Goal: Find contact information: Find contact information

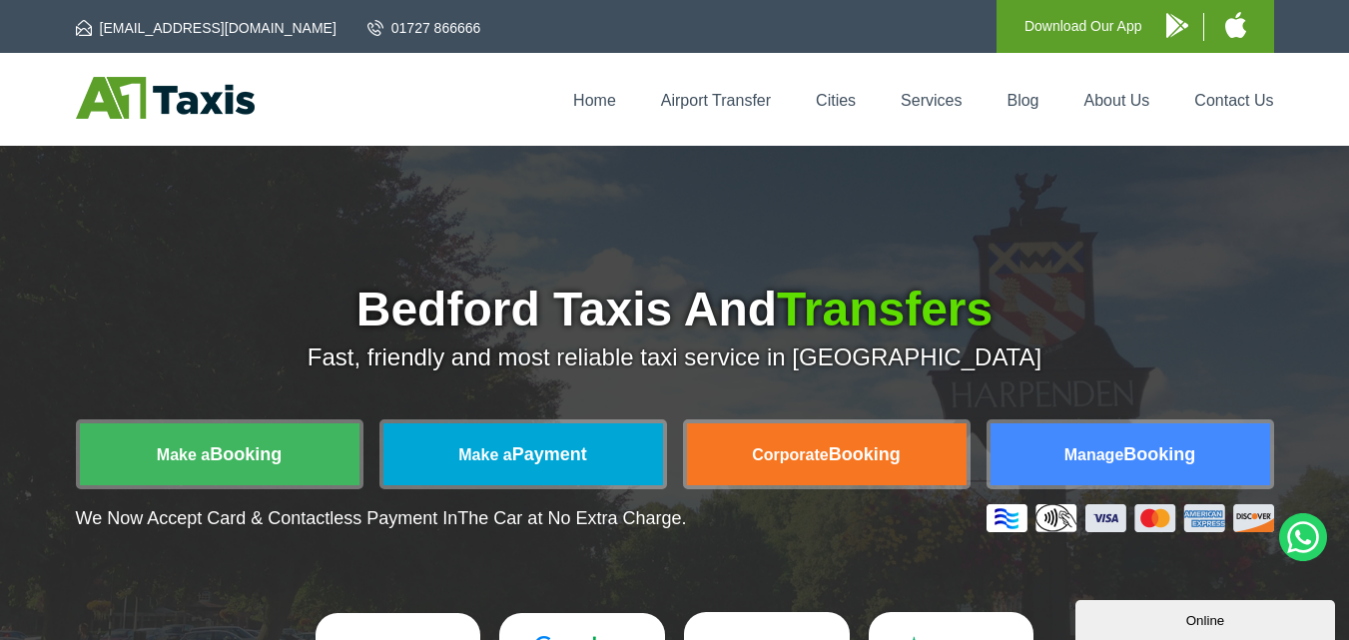
drag, startPoint x: 323, startPoint y: 291, endPoint x: 249, endPoint y: 257, distance: 81.3
click at [249, 258] on div "Bedford Taxis And Transfers Fast, friendly and most reliable taxi service in [G…" at bounding box center [674, 491] width 1349 height 690
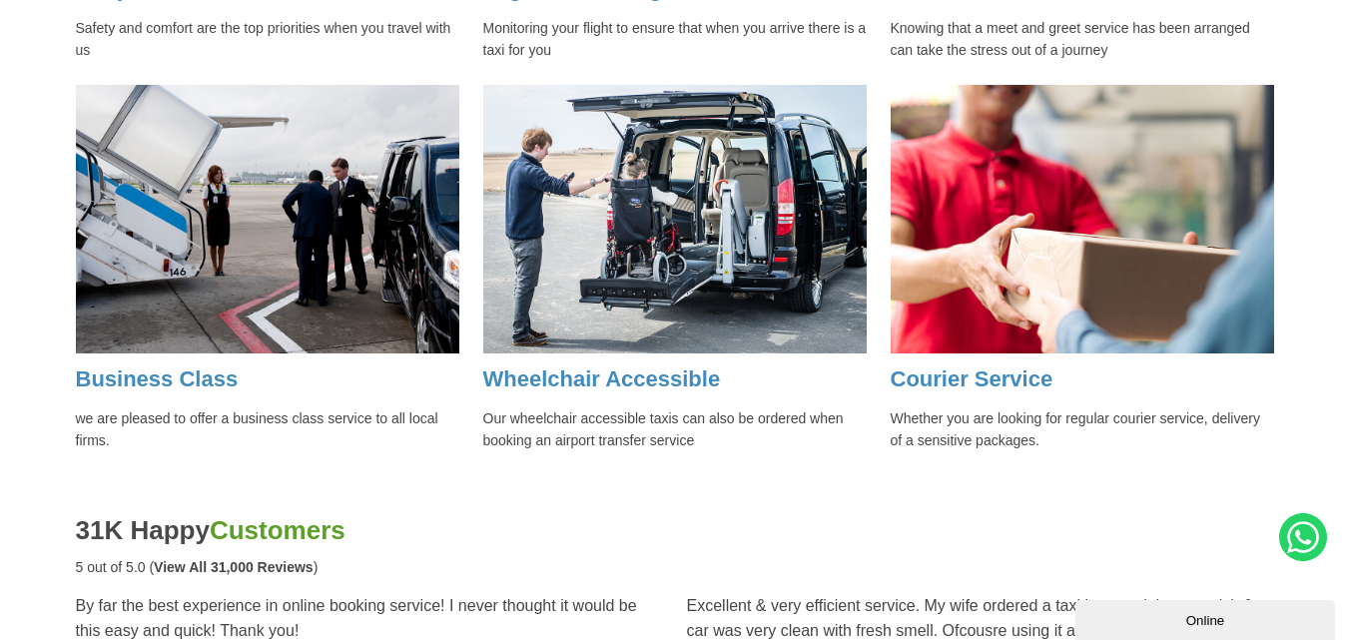
scroll to position [2297, 0]
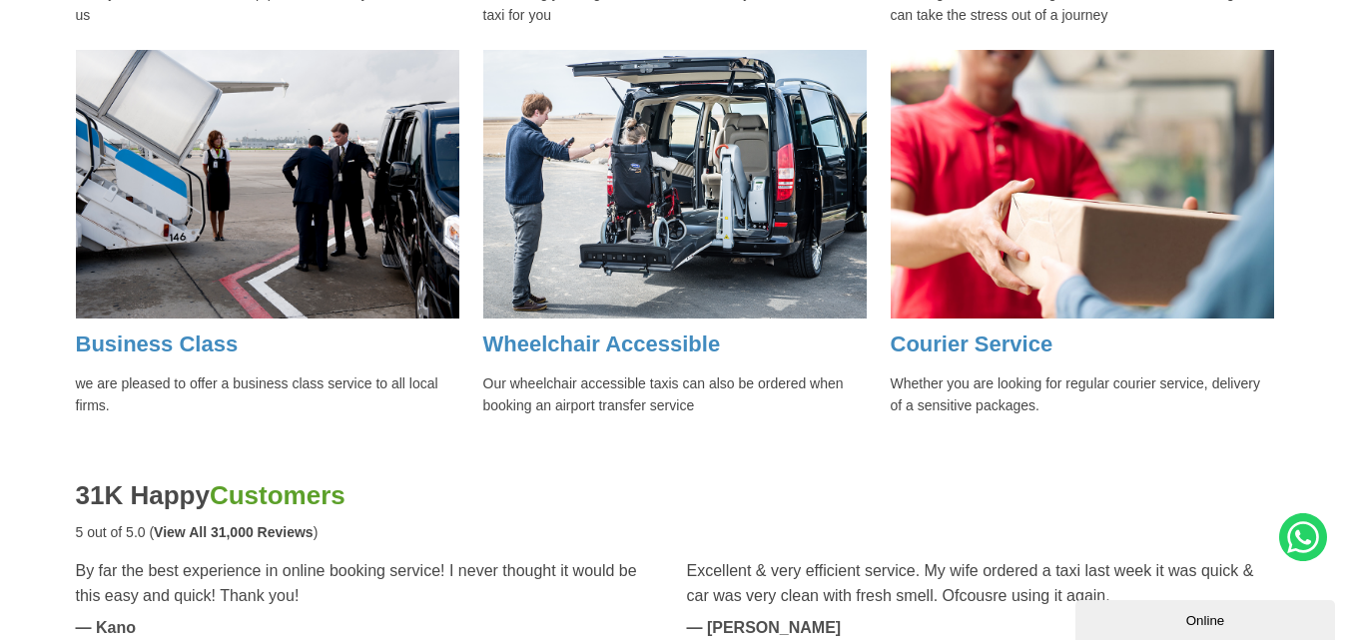
drag, startPoint x: 331, startPoint y: 279, endPoint x: 1047, endPoint y: 368, distance: 722.5
copy div "Bedford Taxis And Transfers Fast, friendly and most reliable taxi service in [G…"
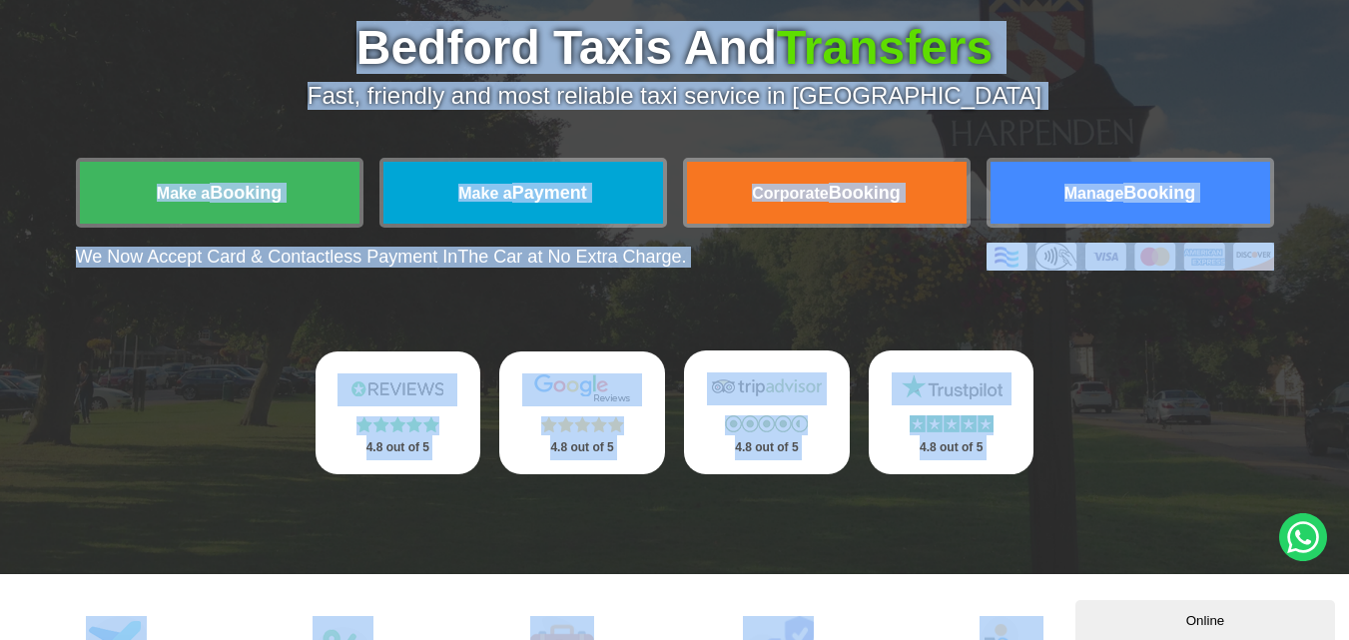
scroll to position [200, 0]
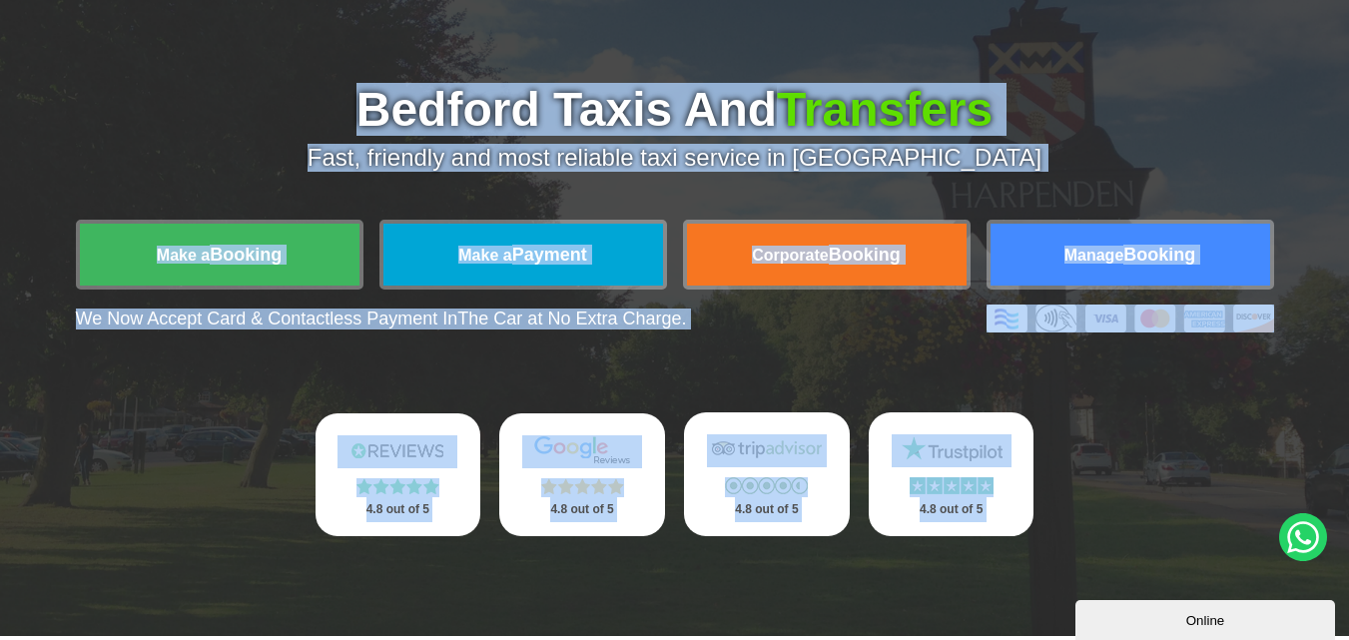
click at [1219, 67] on div "Bedford Taxis And Transfers Fast, friendly and most reliable taxi service in [G…" at bounding box center [674, 291] width 1349 height 690
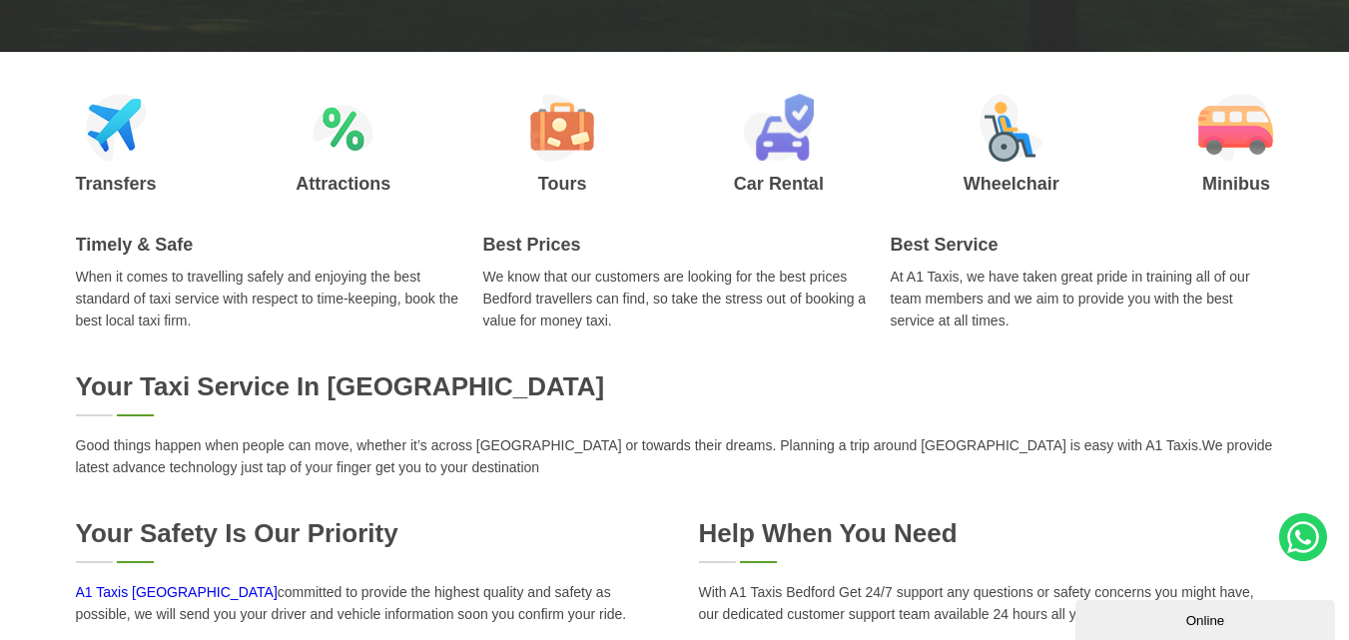
scroll to position [799, 0]
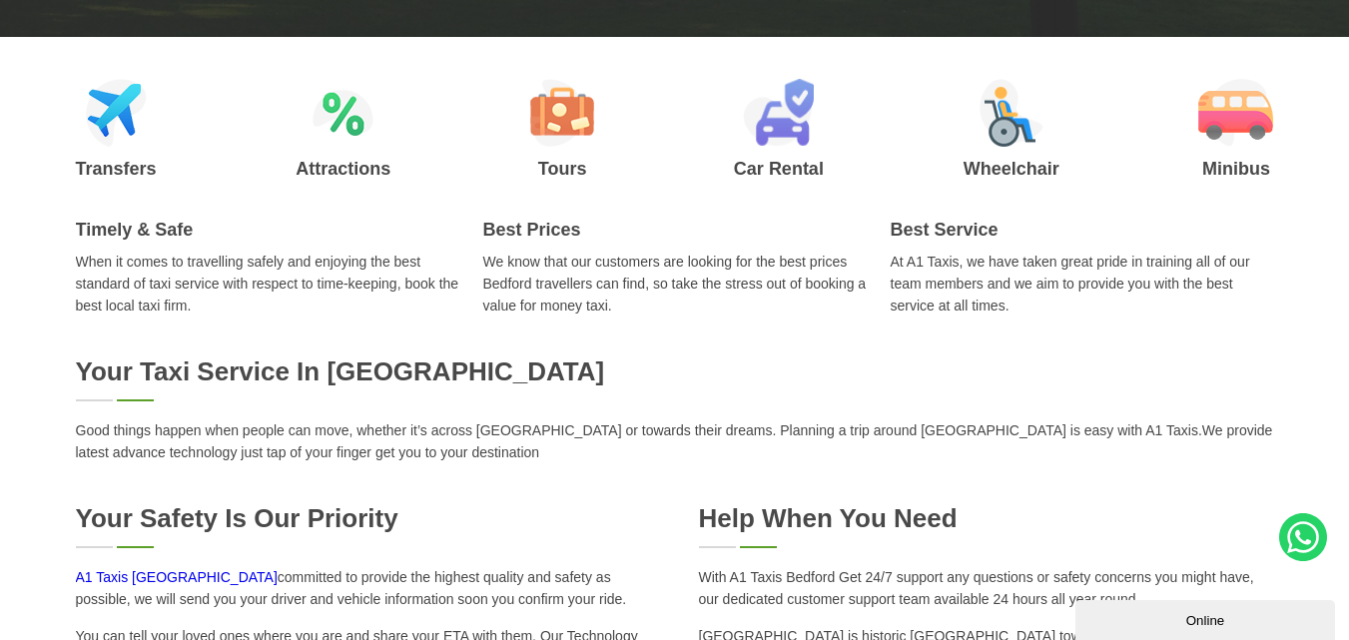
click at [239, 265] on p "When it comes to travelling safely and enjoying the best standard of taxi servi…" at bounding box center [267, 284] width 383 height 66
drag, startPoint x: 208, startPoint y: 306, endPoint x: 113, endPoint y: 278, distance: 98.9
click at [113, 278] on p "When it comes to travelling safely and enjoying the best standard of taxi servi…" at bounding box center [267, 284] width 383 height 66
drag, startPoint x: 188, startPoint y: 307, endPoint x: 56, endPoint y: 272, distance: 136.4
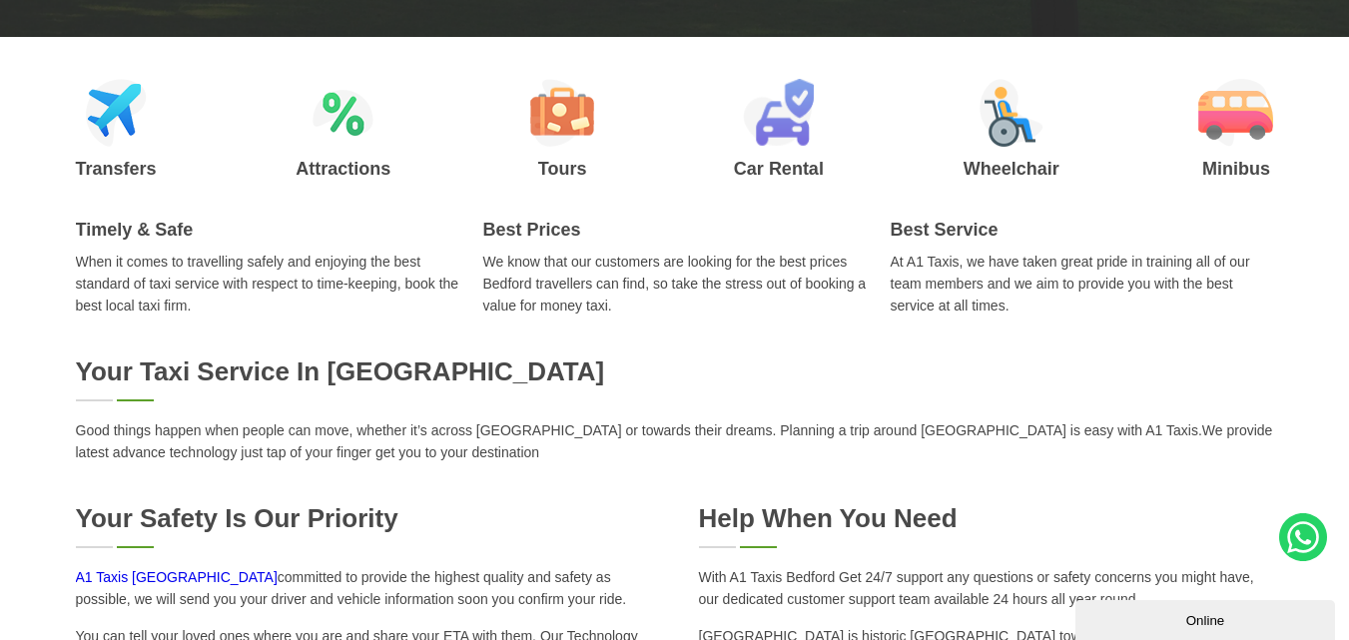
click at [56, 272] on div "Timely & Safe When it comes to travelling safely and enjoying the best standard…" at bounding box center [674, 268] width 1349 height 97
click at [150, 272] on p "When it comes to travelling safely and enjoying the best standard of taxi servi…" at bounding box center [267, 284] width 383 height 66
drag, startPoint x: 190, startPoint y: 306, endPoint x: 73, endPoint y: 265, distance: 123.8
click at [73, 265] on div "Timely & Safe When it comes to travelling safely and enjoying the best standard…" at bounding box center [674, 268] width 1349 height 97
click at [83, 267] on p "When it comes to travelling safely and enjoying the best standard of taxi servi…" at bounding box center [267, 284] width 383 height 66
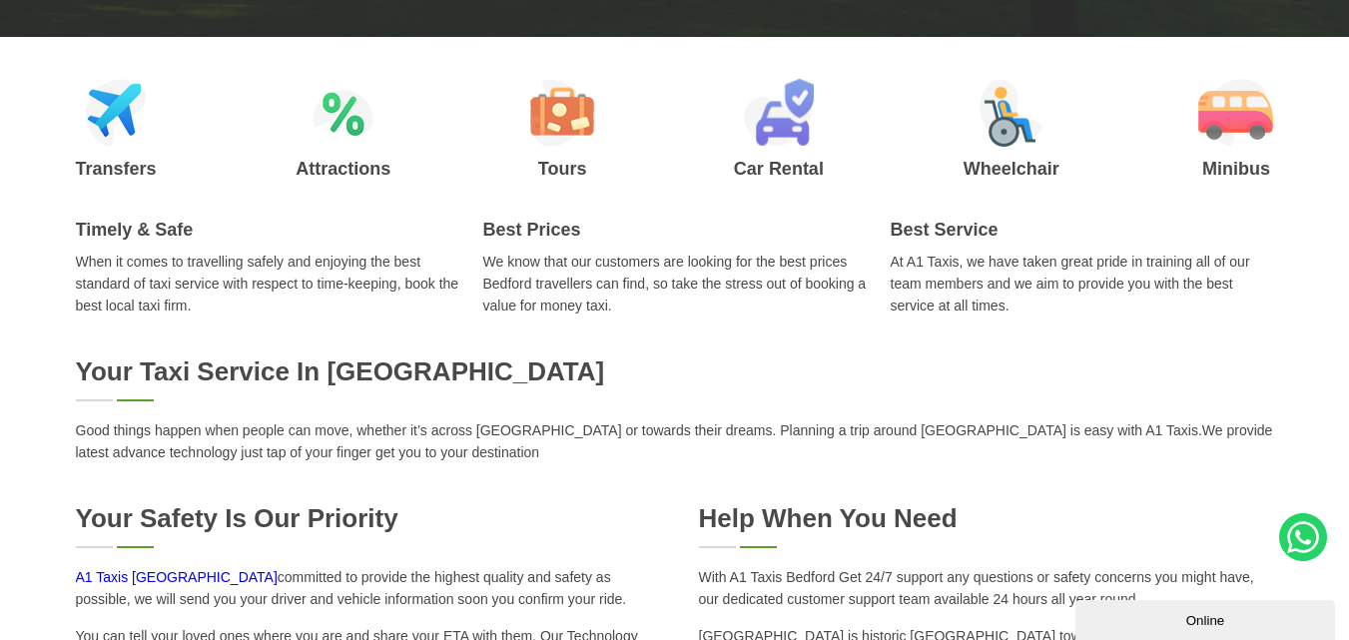
drag, startPoint x: 75, startPoint y: 260, endPoint x: 1, endPoint y: 265, distance: 74.1
click at [0, 267] on div "Timely & Safe When it comes to travelling safely and enjoying the best standard…" at bounding box center [674, 268] width 1349 height 97
drag, startPoint x: 78, startPoint y: 261, endPoint x: 39, endPoint y: 267, distance: 39.4
click at [39, 267] on div "Timely & Safe When it comes to travelling safely and enjoying the best standard…" at bounding box center [674, 268] width 1349 height 97
drag, startPoint x: 77, startPoint y: 260, endPoint x: 198, endPoint y: 310, distance: 130.7
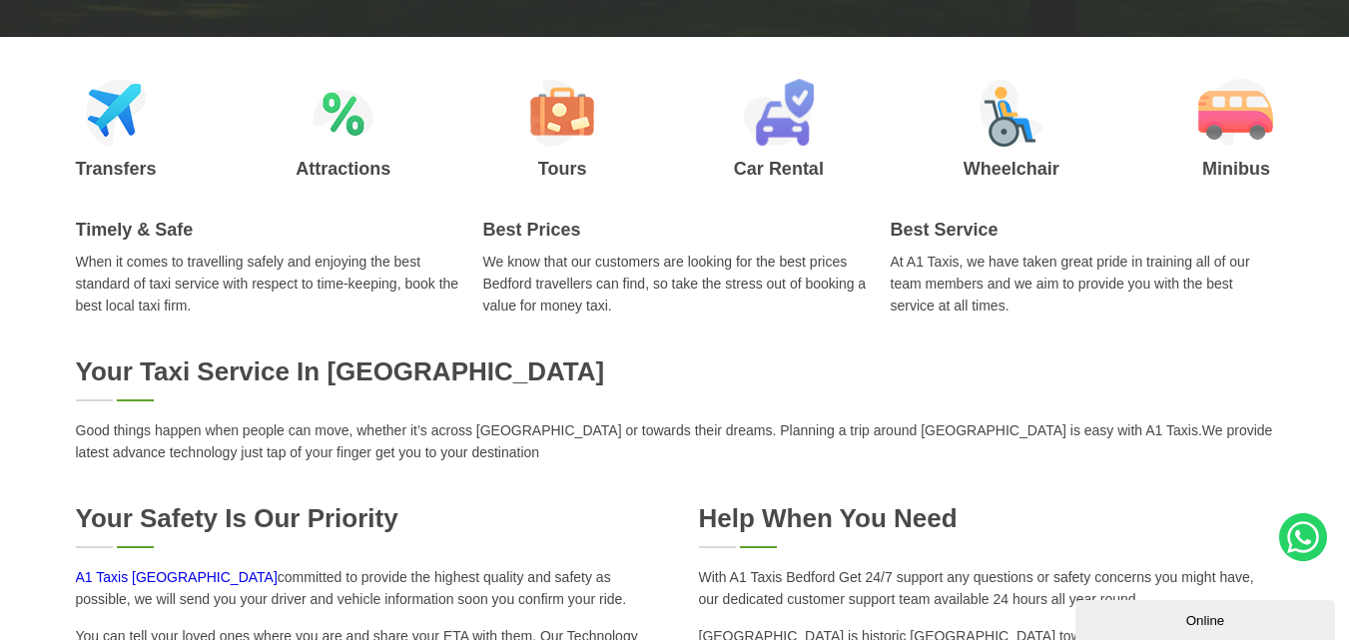
click at [198, 310] on p "When it comes to travelling safely and enjoying the best standard of taxi servi…" at bounding box center [267, 284] width 383 height 66
click at [540, 283] on p "We know that our customers are looking for the best prices Bedford travellers c…" at bounding box center [674, 284] width 383 height 66
drag, startPoint x: 540, startPoint y: 283, endPoint x: 563, endPoint y: 264, distance: 29.8
click at [563, 264] on p "We know that our customers are looking for the best prices Bedford travellers c…" at bounding box center [674, 284] width 383 height 66
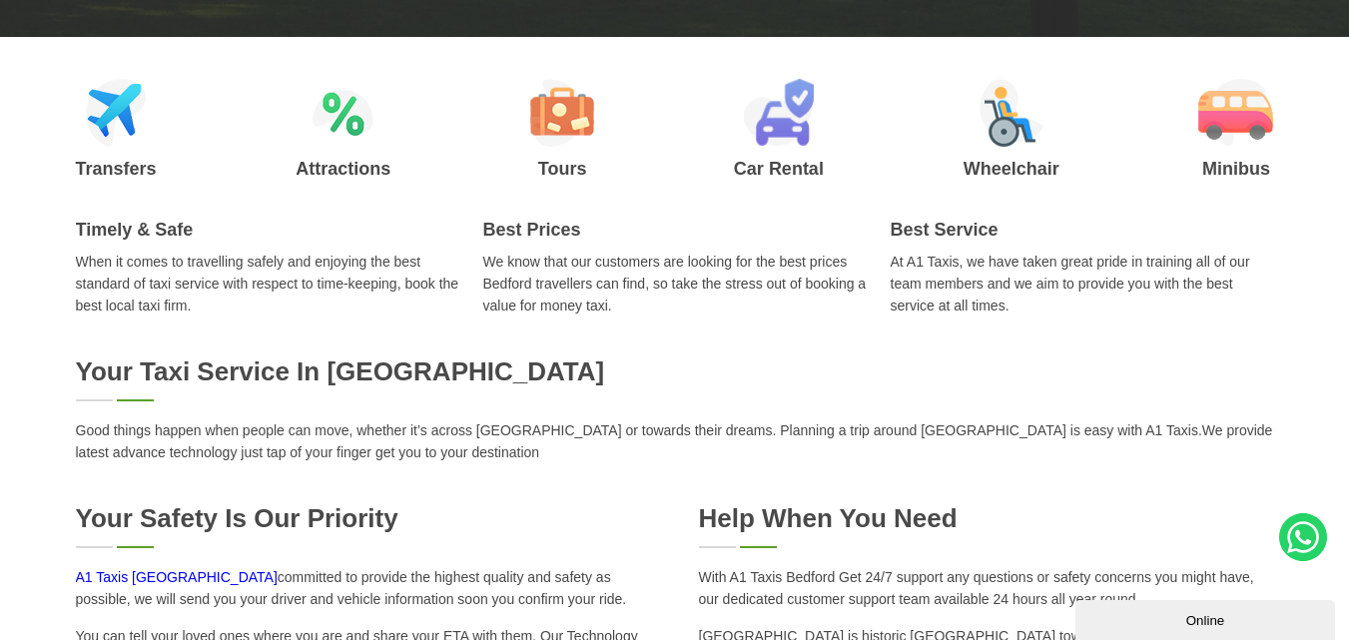
drag, startPoint x: 618, startPoint y: 301, endPoint x: 484, endPoint y: 264, distance: 138.8
click at [484, 264] on p "We know that our customers are looking for the best prices Bedford travellers c…" at bounding box center [674, 284] width 383 height 66
click at [227, 428] on p "Good things happen when people can move, whether it’s across [GEOGRAPHIC_DATA] …" at bounding box center [675, 441] width 1198 height 44
drag, startPoint x: 490, startPoint y: 460, endPoint x: 56, endPoint y: 426, distance: 435.7
click at [56, 426] on div "Your Taxi Service in [GEOGRAPHIC_DATA] Good things happen when people can move,…" at bounding box center [674, 545] width 1349 height 378
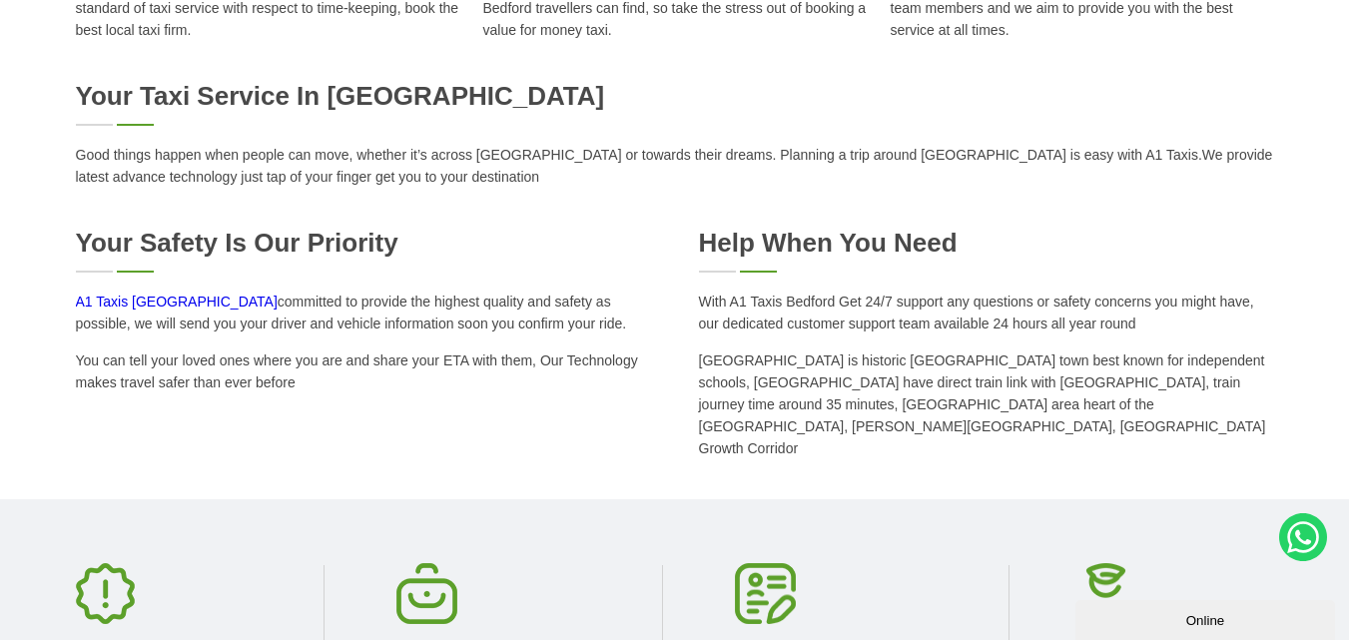
scroll to position [1098, 0]
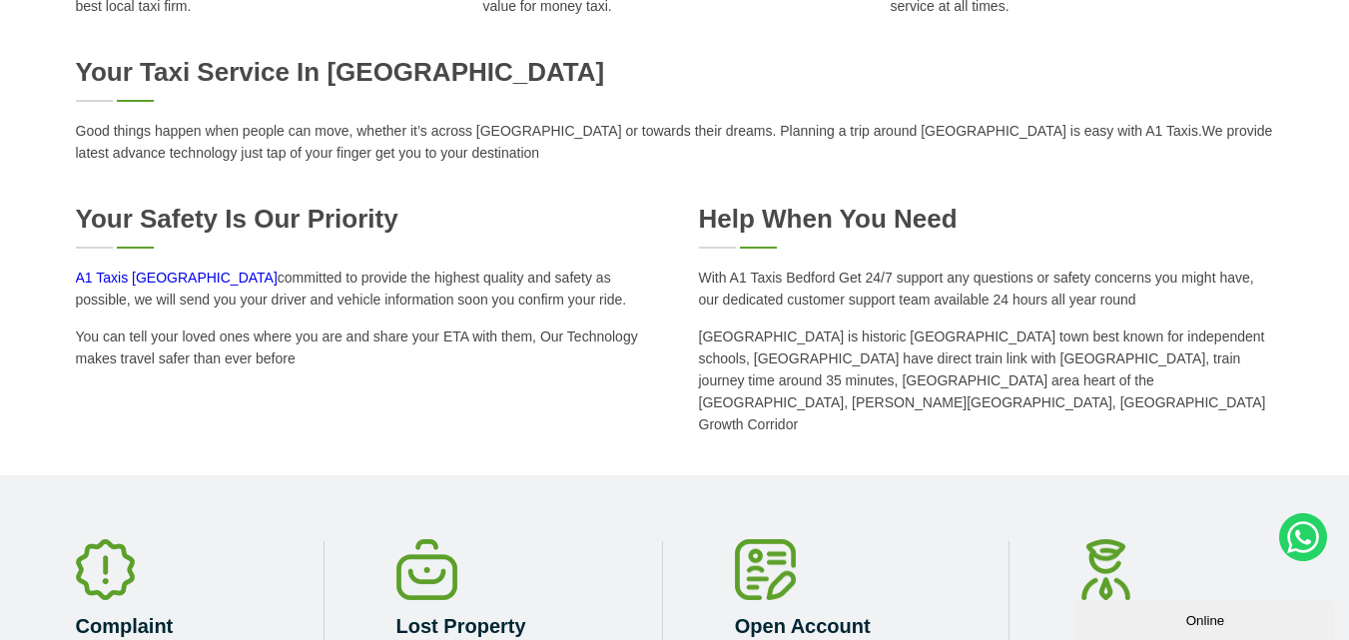
click at [340, 235] on div "Your Safety is our Priority" at bounding box center [363, 226] width 575 height 45
drag, startPoint x: 307, startPoint y: 364, endPoint x: 79, endPoint y: 271, distance: 246.2
click at [79, 271] on div "Your Safety is our Priority A1 Taxis Bedford committed to provide the highest q…" at bounding box center [363, 287] width 575 height 166
click at [858, 332] on p "[GEOGRAPHIC_DATA] is historic [GEOGRAPHIC_DATA] town best known for independent…" at bounding box center [986, 381] width 575 height 110
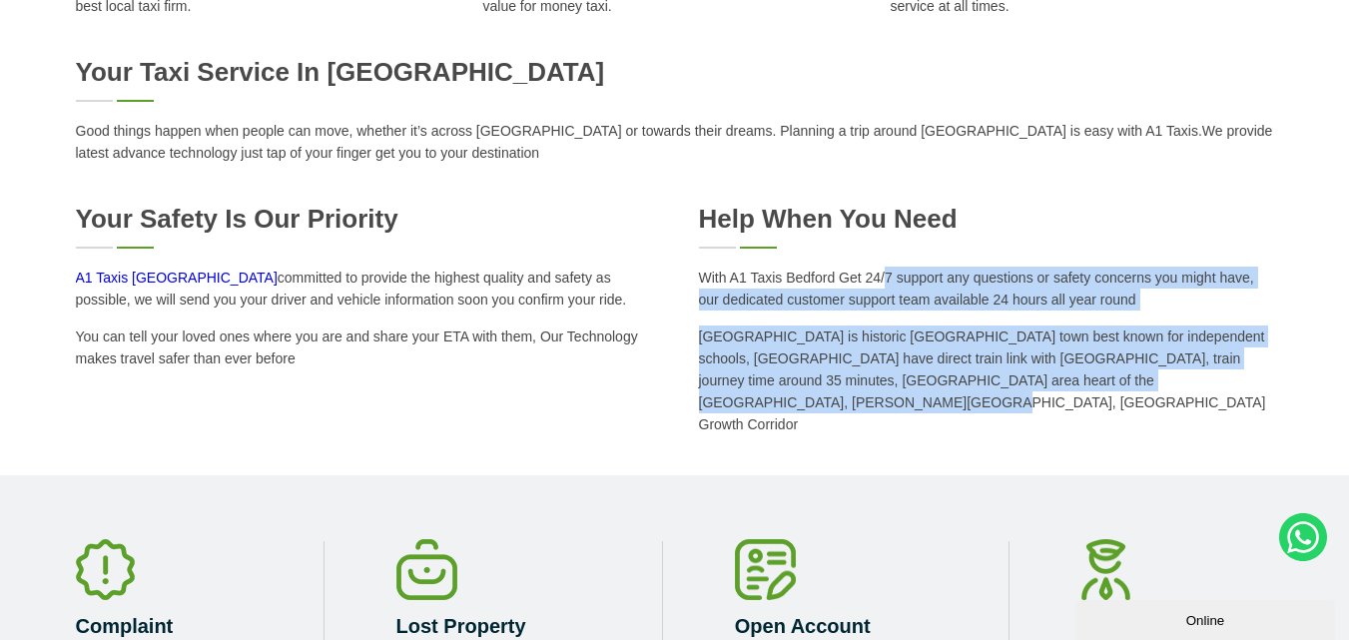
drag, startPoint x: 1093, startPoint y: 380, endPoint x: 703, endPoint y: 279, distance: 403.5
click at [703, 279] on div "Help When You Need With A1 Taxis Bedford Get 24/7 support any questions or safe…" at bounding box center [986, 320] width 575 height 232
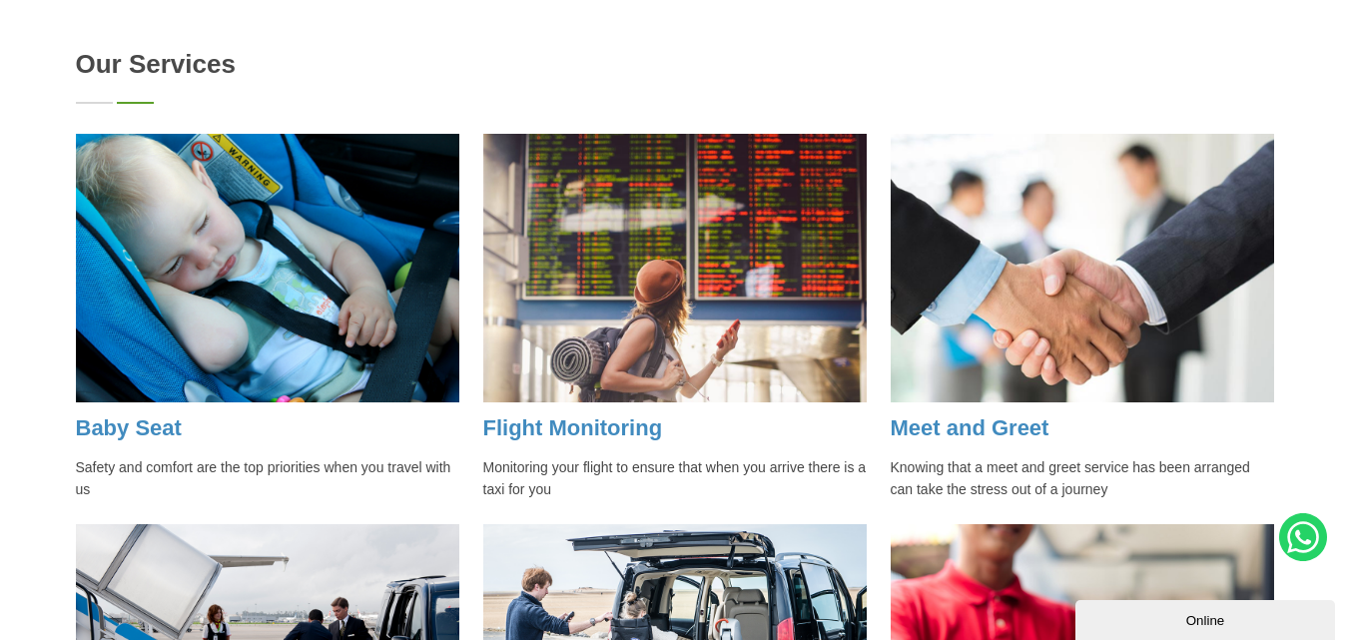
scroll to position [1797, 0]
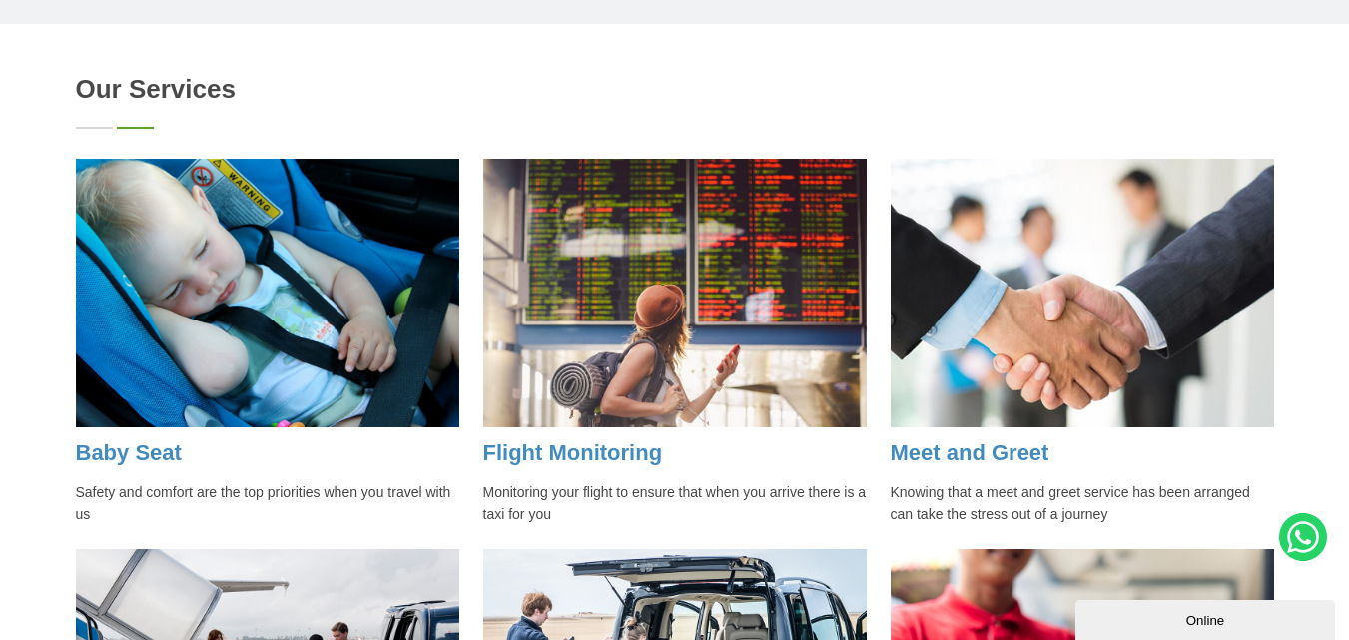
drag, startPoint x: 74, startPoint y: 85, endPoint x: 108, endPoint y: 85, distance: 33.9
click at [96, 85] on div "Our Services Baby Seat Safety and comfort are the top priorities when you trave…" at bounding box center [674, 502] width 1349 height 876
click at [140, 84] on div "Our Services" at bounding box center [675, 101] width 1198 height 55
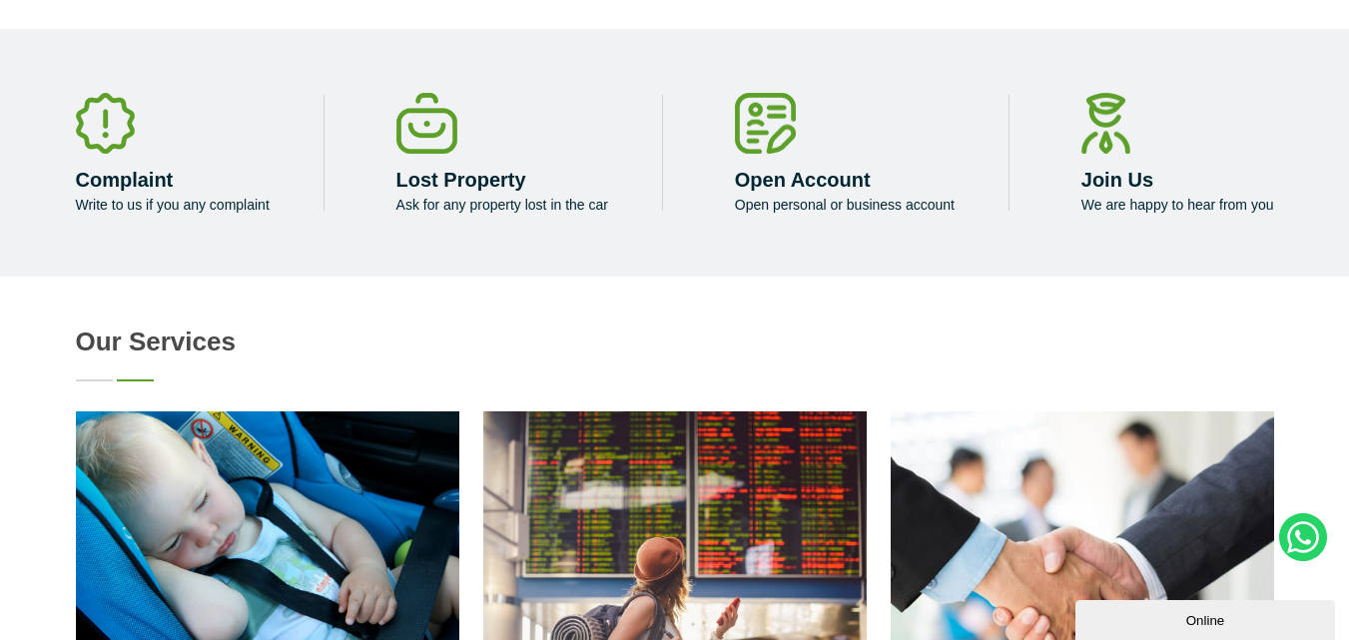
scroll to position [1498, 0]
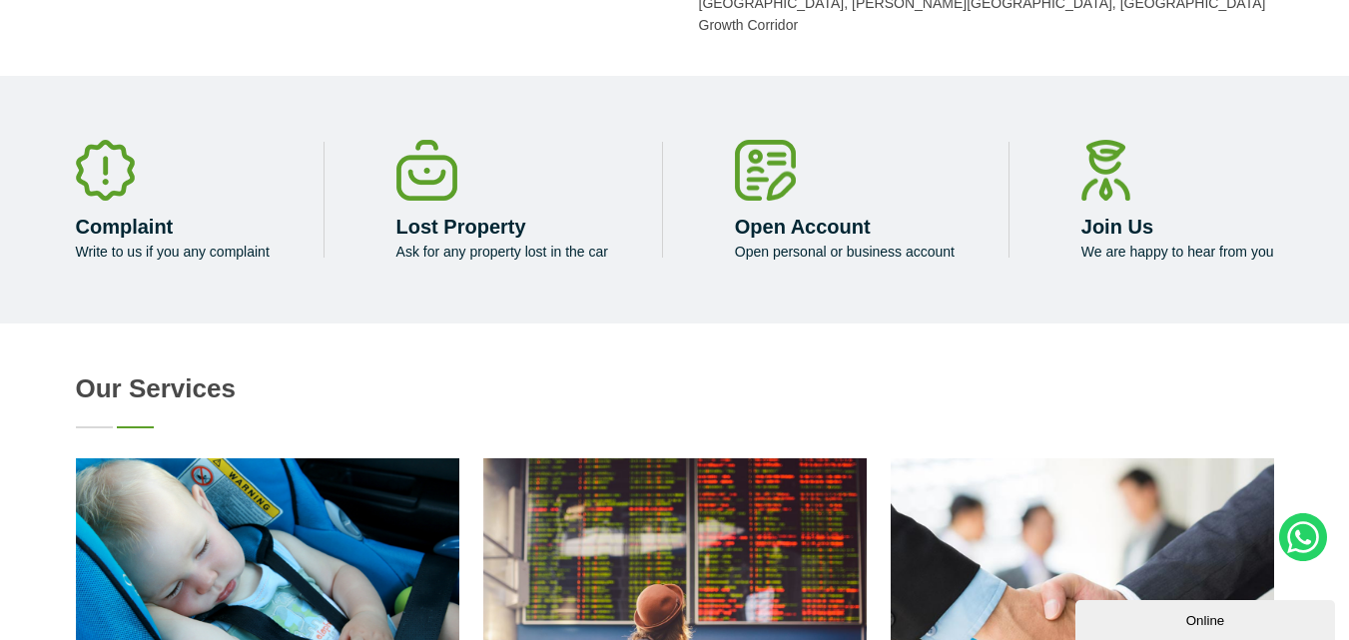
click at [85, 383] on div "Our Services" at bounding box center [675, 400] width 1198 height 55
drag, startPoint x: 142, startPoint y: 383, endPoint x: 795, endPoint y: 346, distance: 654.1
click at [795, 373] on h2 "Our Services" at bounding box center [675, 388] width 1198 height 31
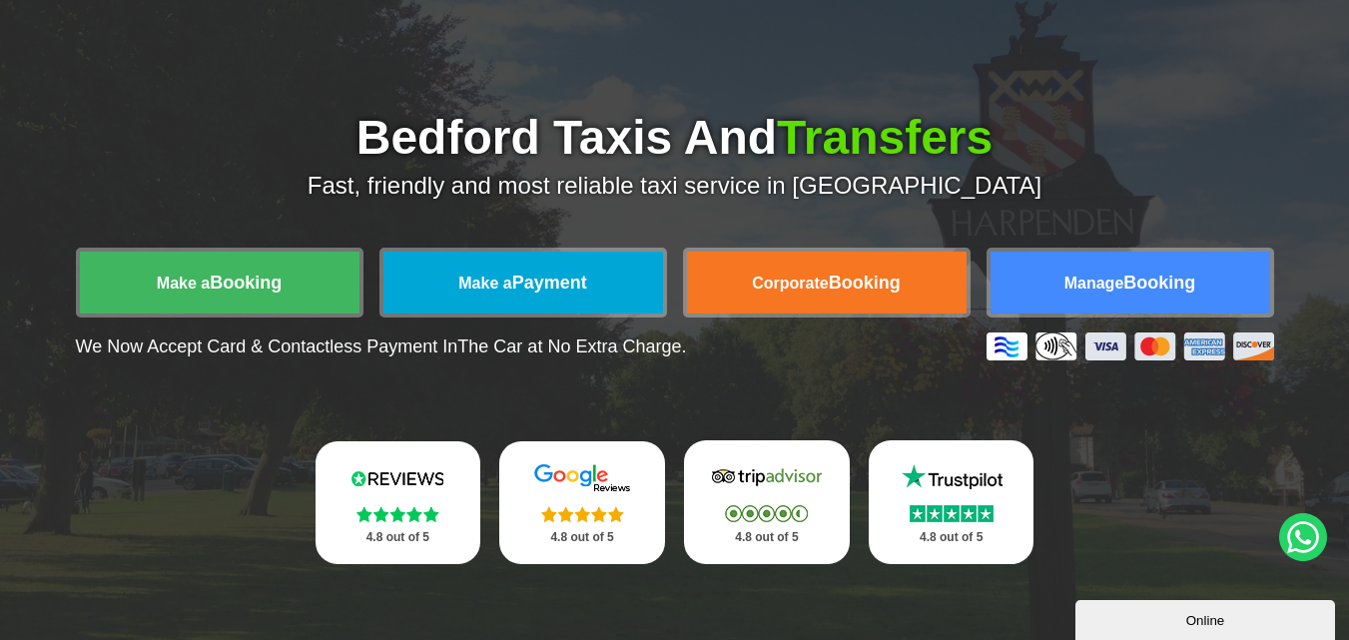
scroll to position [0, 0]
